Goal: Transaction & Acquisition: Purchase product/service

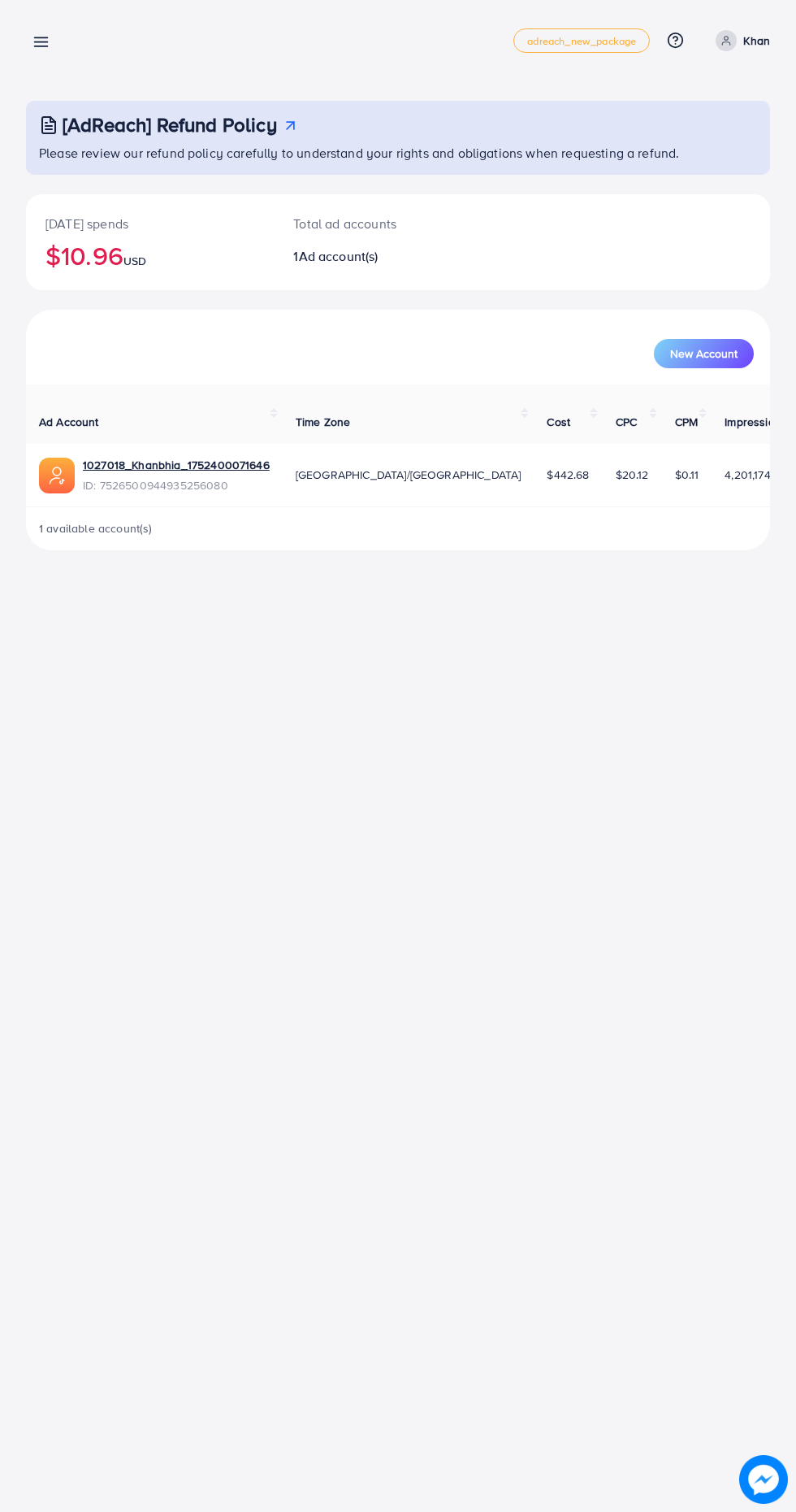
click at [41, 38] on line at bounding box center [42, 38] width 13 height 0
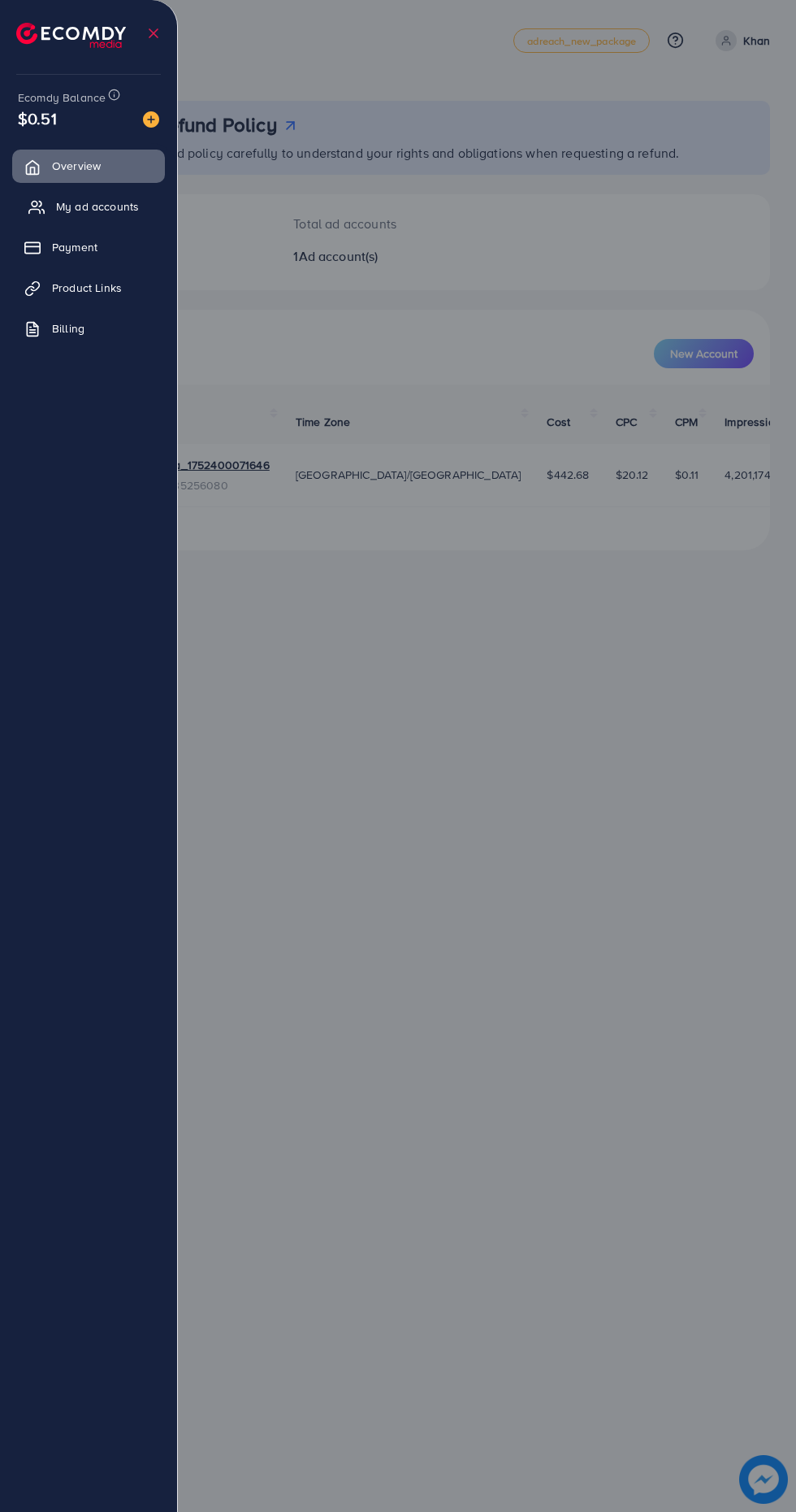
click at [95, 208] on span "My ad accounts" at bounding box center [97, 206] width 83 height 16
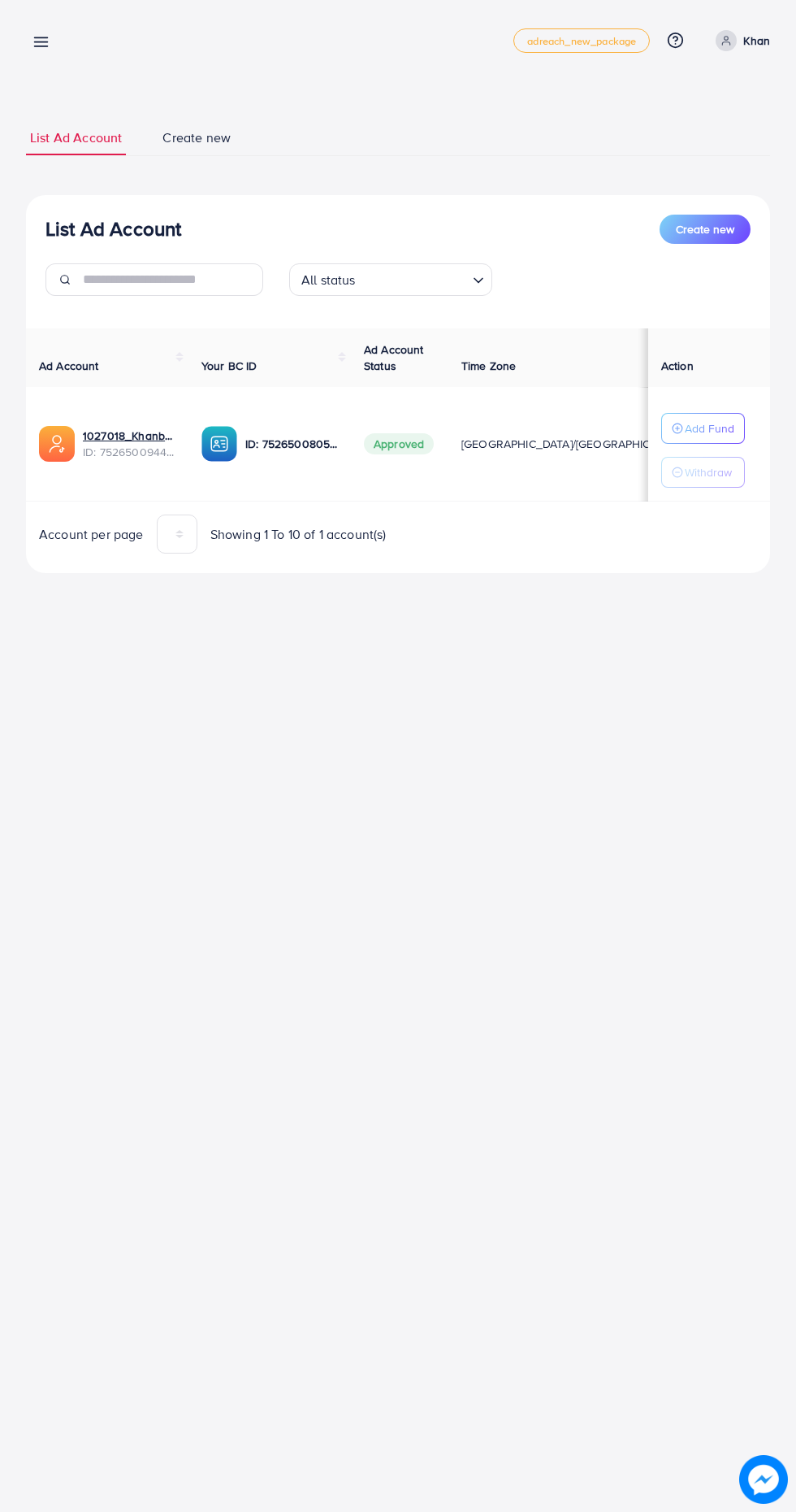
click at [41, 47] on line at bounding box center [42, 47] width 13 height 0
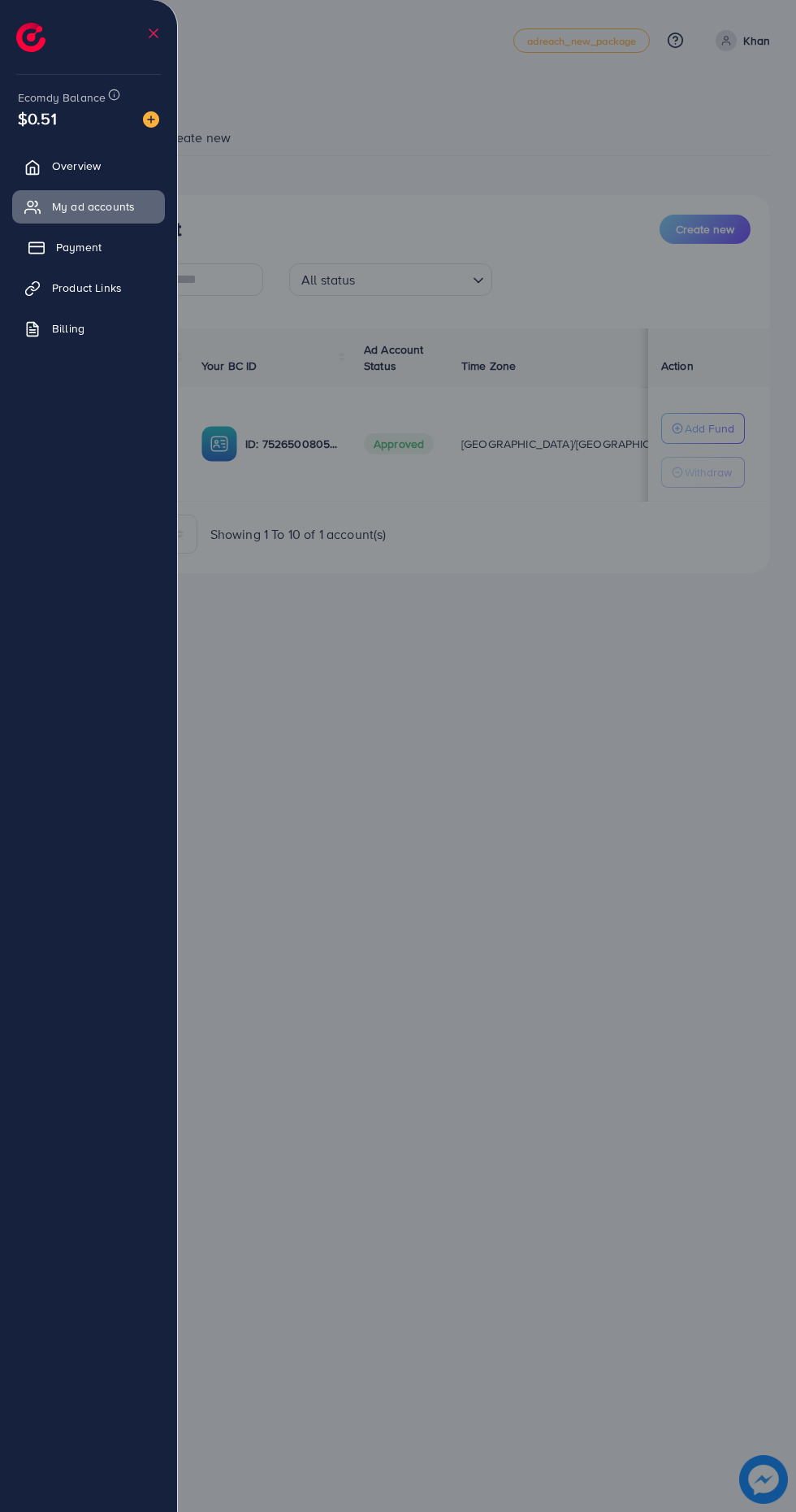
click at [84, 255] on span "Payment" at bounding box center [78, 247] width 46 height 16
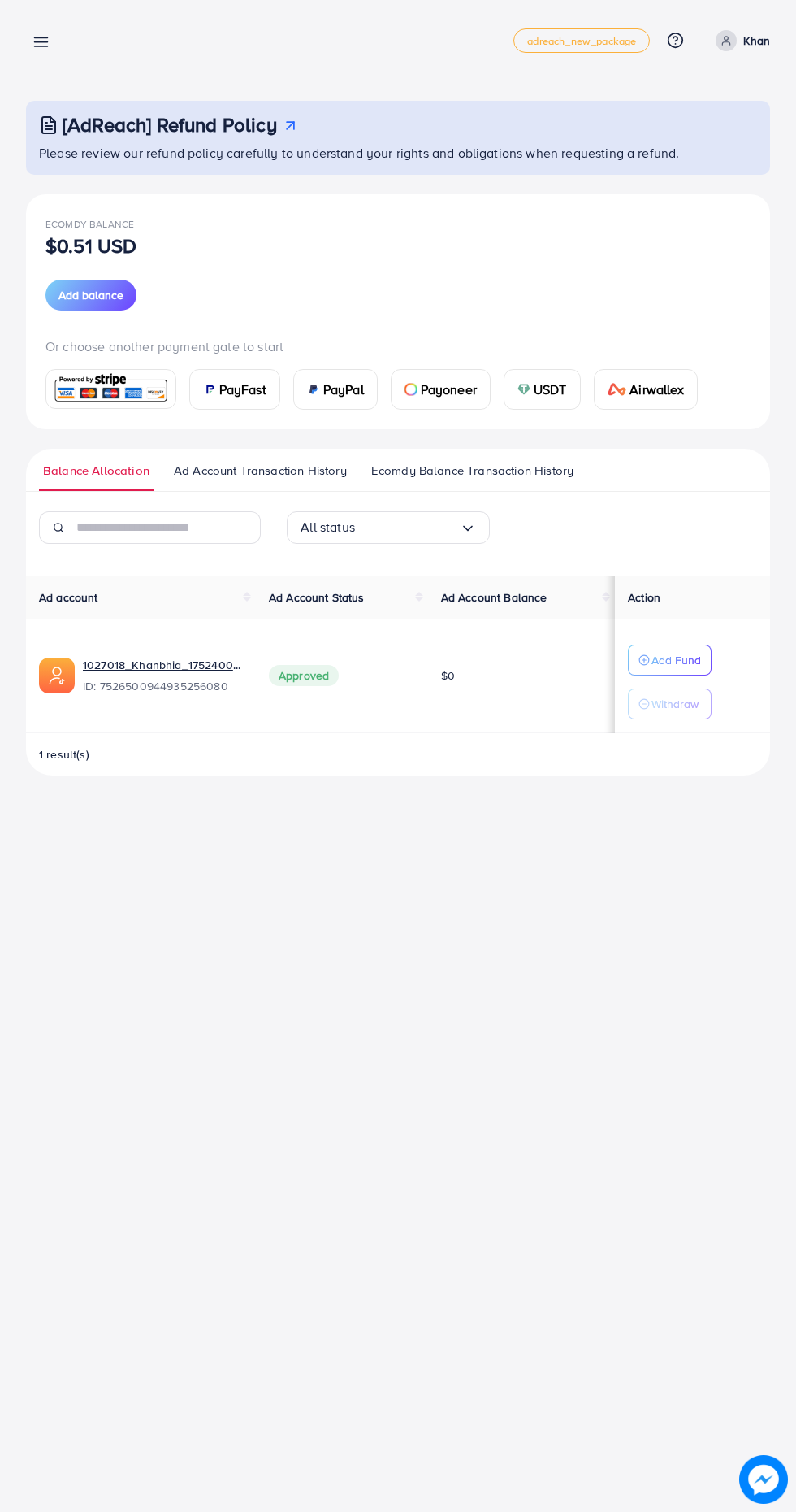
click at [248, 386] on span "PayFast" at bounding box center [243, 389] width 47 height 20
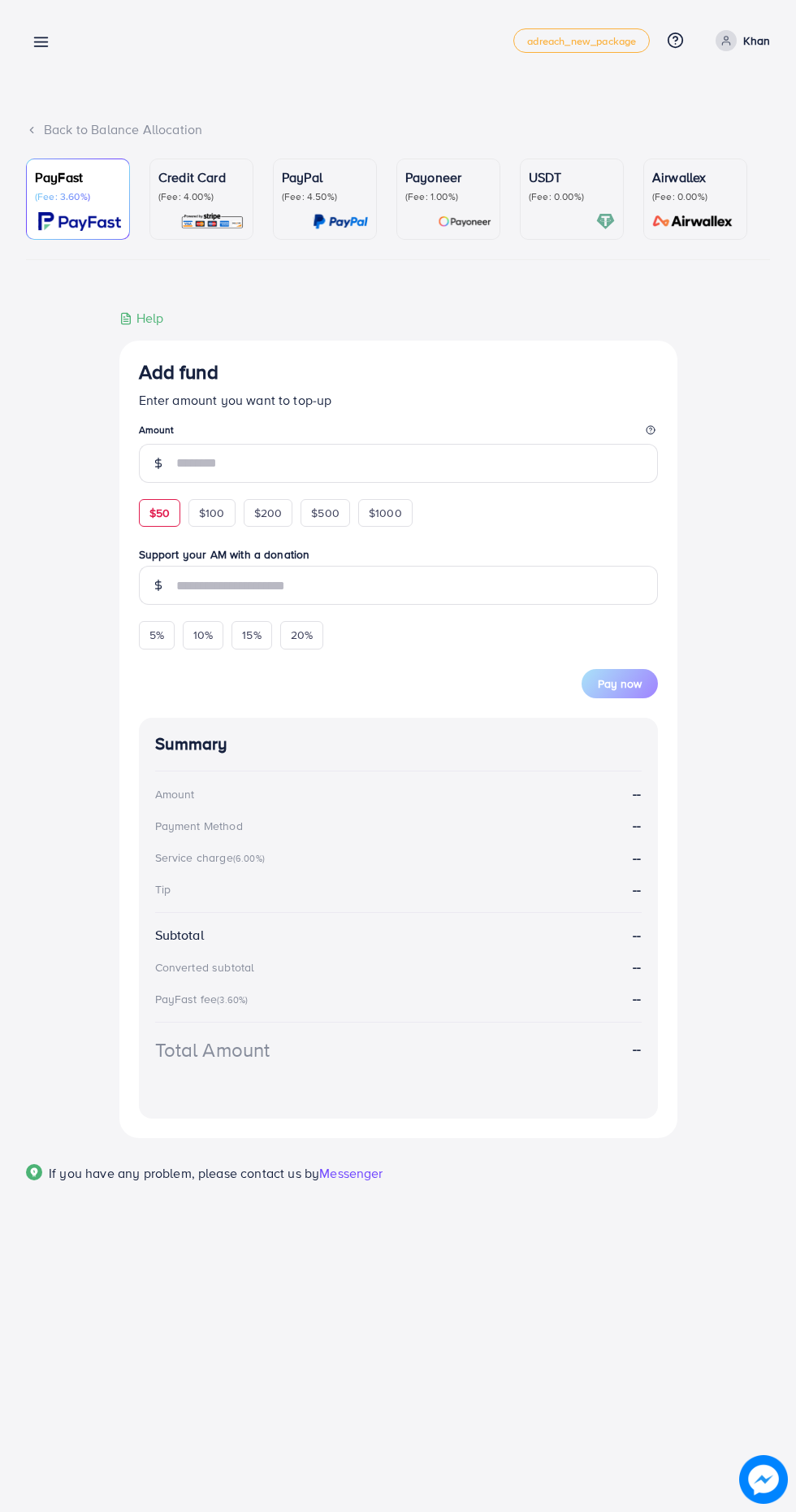
click at [162, 515] on span "$50" at bounding box center [160, 513] width 20 height 16
type input "**"
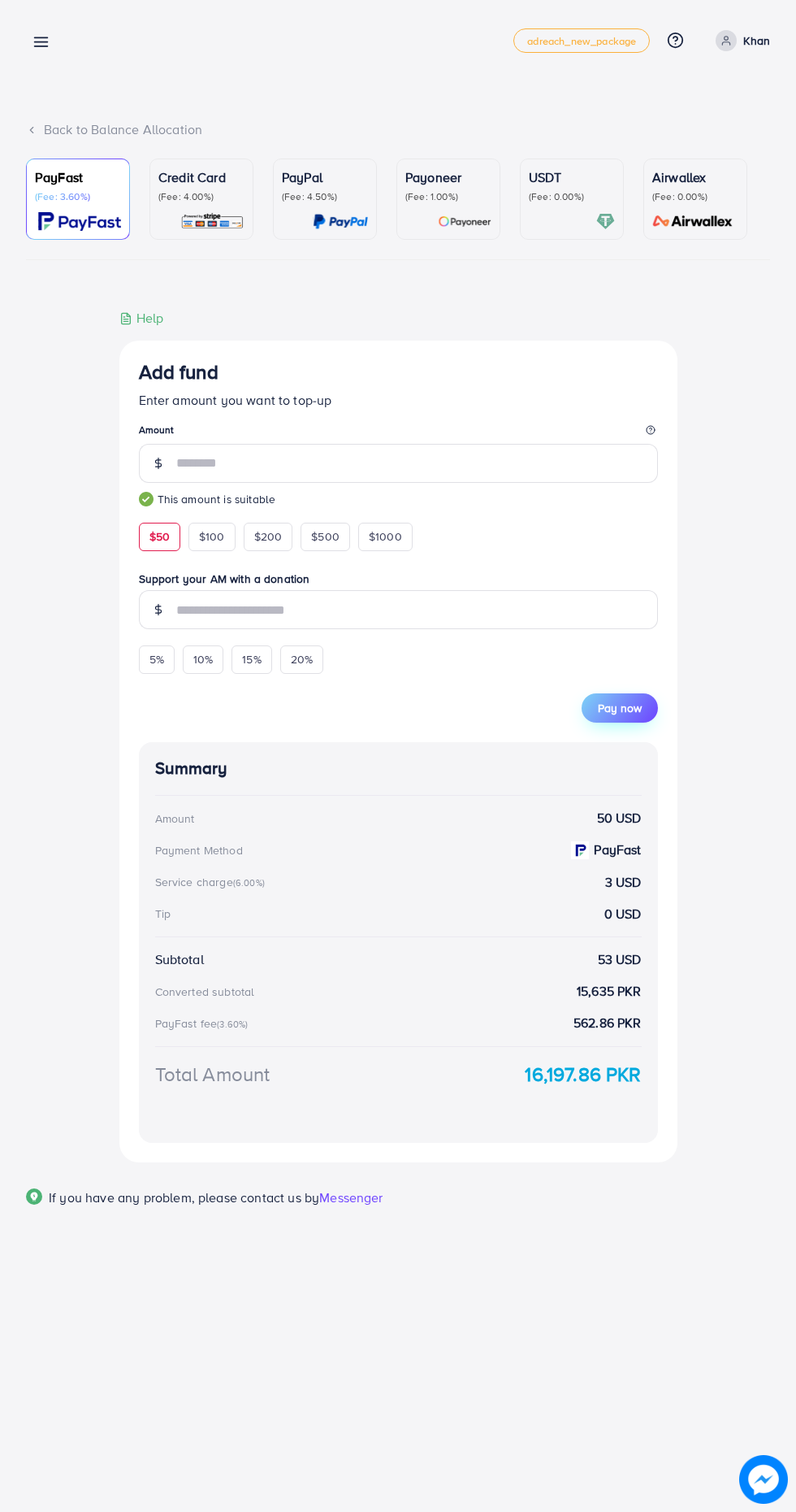
click at [629, 712] on span "Pay now" at bounding box center [619, 707] width 44 height 16
click at [533, 208] on div "USDT (Fee: 0.00%)" at bounding box center [572, 199] width 86 height 63
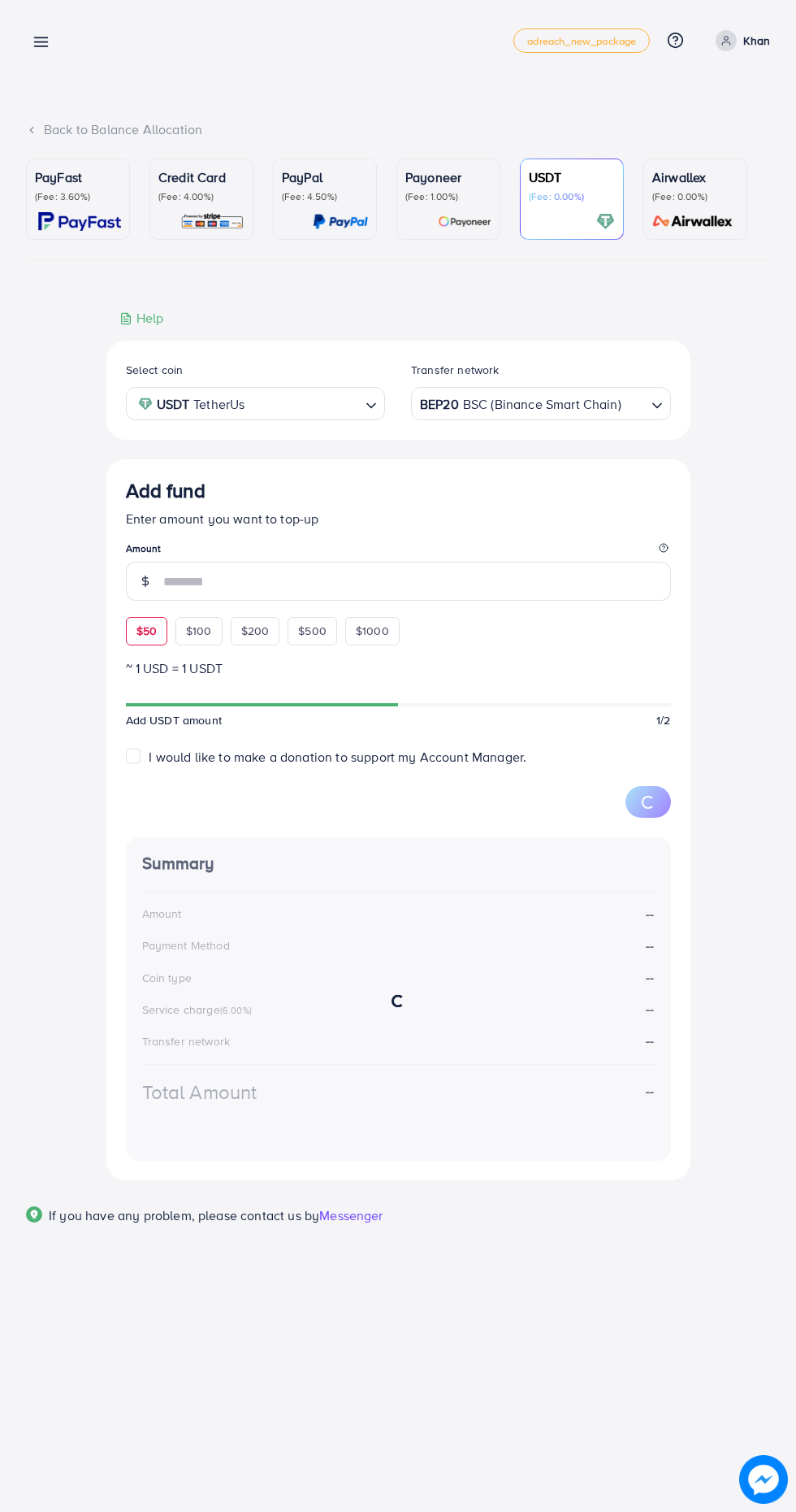
click at [141, 634] on span "$50" at bounding box center [147, 630] width 20 height 16
type input "**"
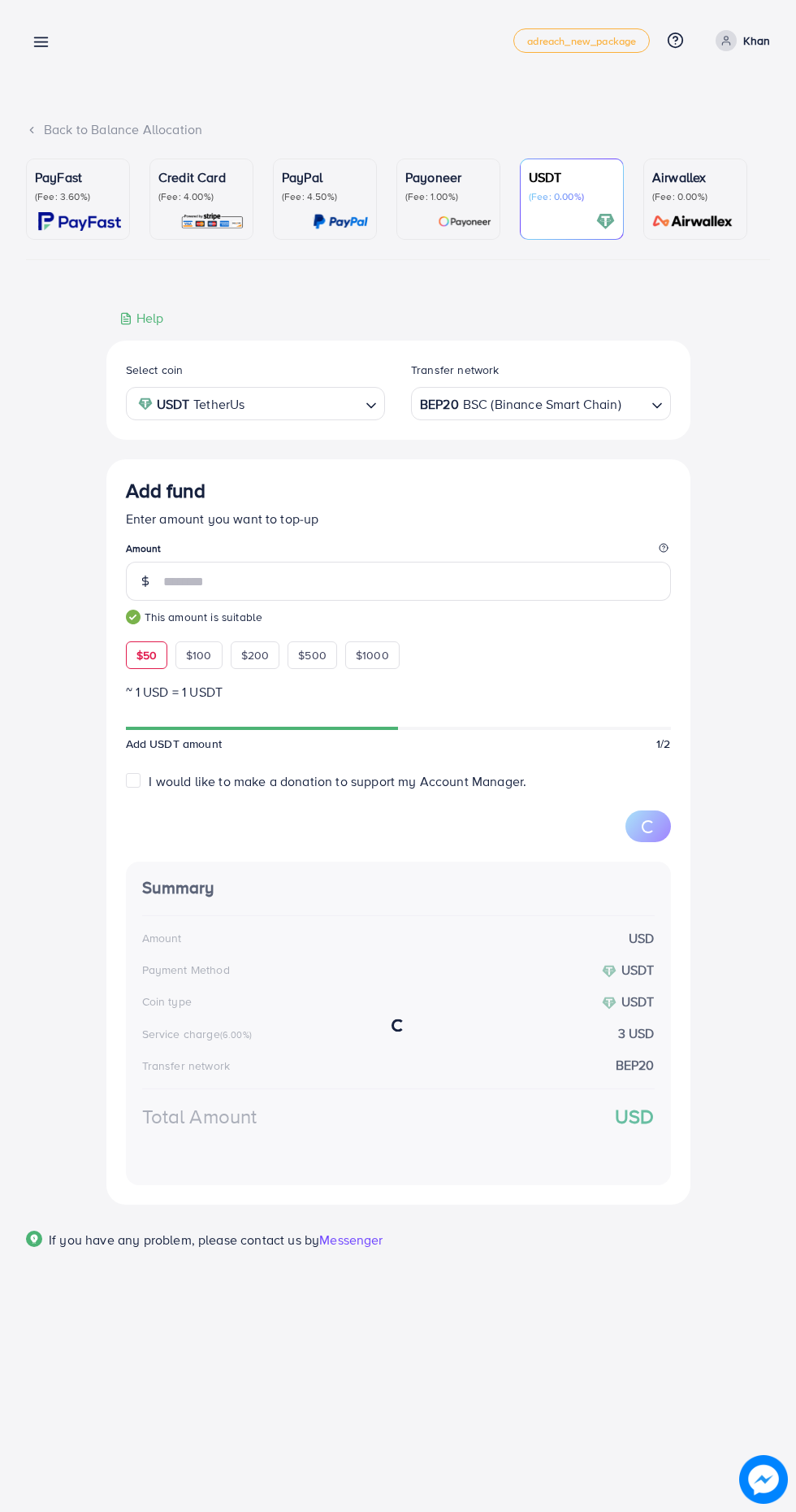
click at [0, 418] on div "Back to Balance Allocation PayFast (Fee: 3.60%) Credit Card (Fee: 4.00%) PayPal…" at bounding box center [398, 658] width 796 height 1316
click at [615, 826] on span "Continue" at bounding box center [631, 824] width 46 height 16
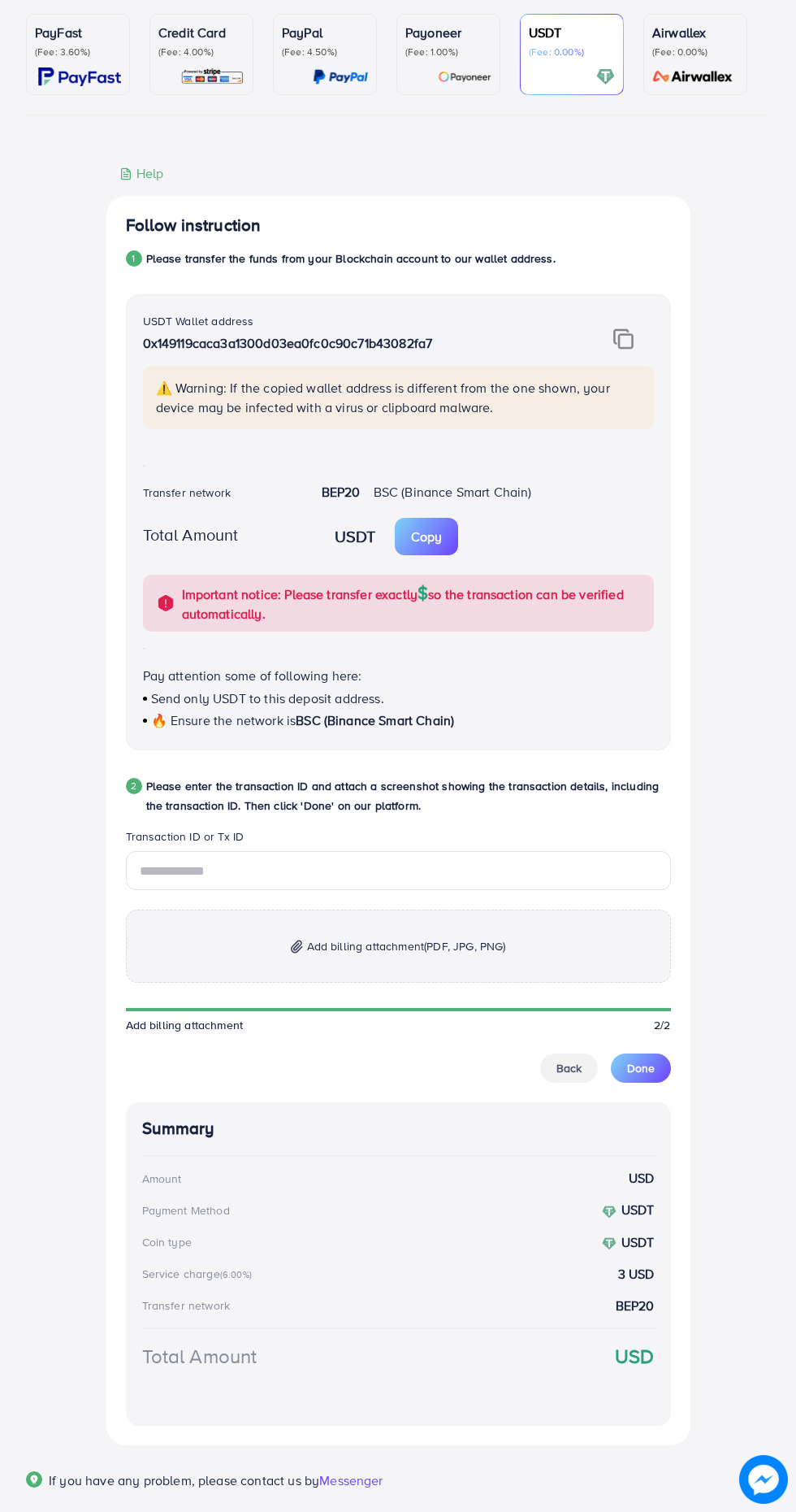
scroll to position [193, 0]
